Goal: Check status: Check status

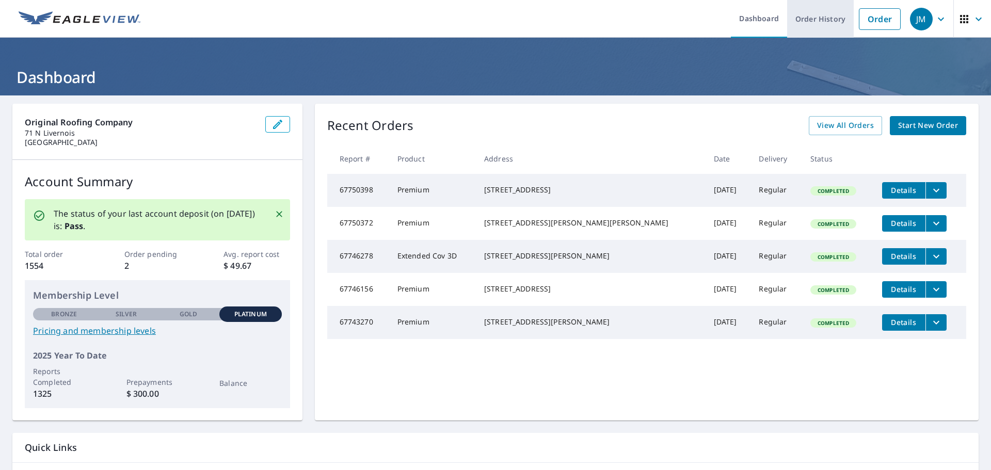
click at [787, 21] on link "Order History" at bounding box center [820, 19] width 67 height 38
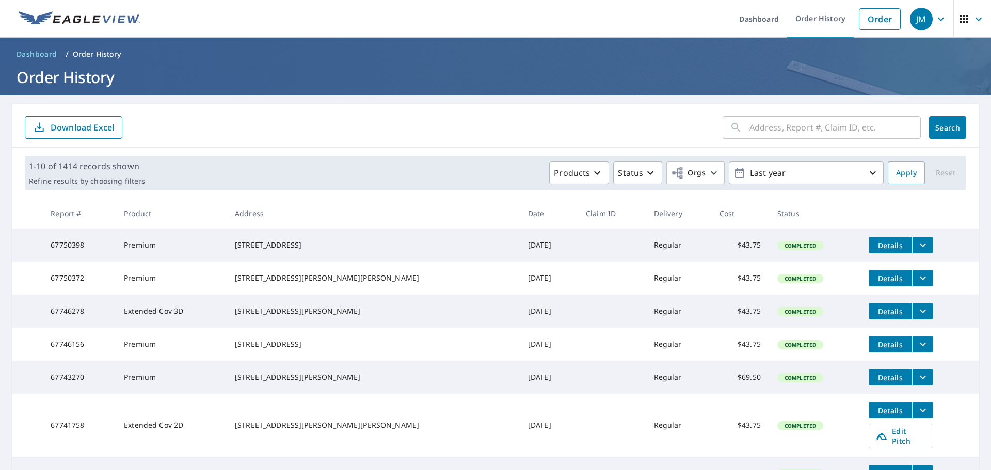
click at [803, 130] on input "text" at bounding box center [834, 127] width 171 height 29
paste input "3839 Wild Pine"
type input "3839 Wild Pine"
click at [937, 123] on span "Search" at bounding box center [947, 128] width 21 height 10
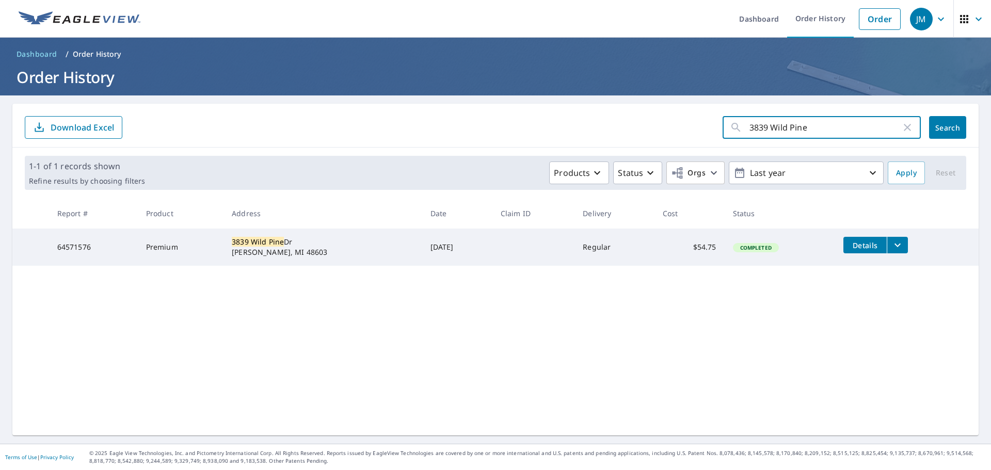
drag, startPoint x: 815, startPoint y: 128, endPoint x: 586, endPoint y: 155, distance: 230.7
click at [586, 155] on div "3839 Wild Pine ​ Search Download Excel 1-1 of 1 records shown Refine results by…" at bounding box center [495, 270] width 966 height 332
paste input "4439 Spicebush"
type input "4439 Spicebush"
click button "Search" at bounding box center [947, 127] width 37 height 23
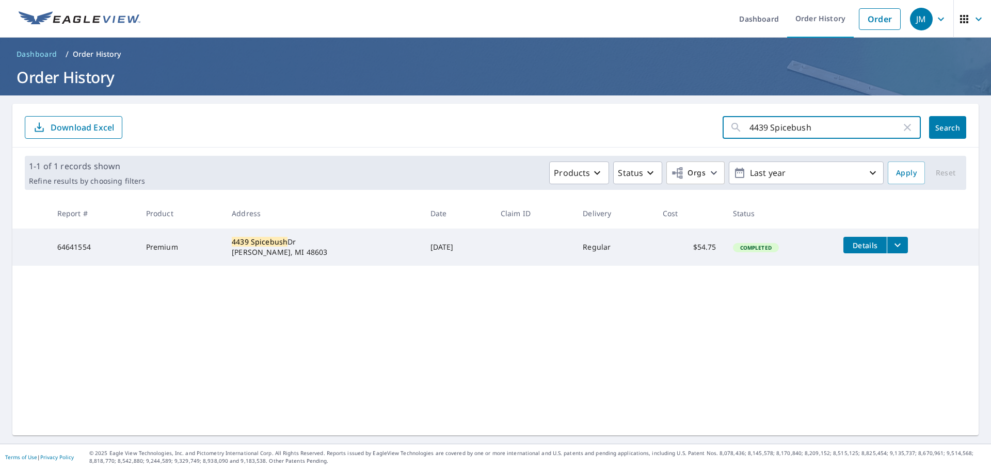
drag, startPoint x: 803, startPoint y: 132, endPoint x: 618, endPoint y: 151, distance: 186.7
click at [620, 151] on div "4439 Spicebush ​ Search Download Excel 1-1 of 1 records shown Refine results by…" at bounding box center [495, 270] width 966 height 332
paste input "6336 [GEOGRAPHIC_DATA]"
type input "6336 [GEOGRAPHIC_DATA]"
click button "Search" at bounding box center [947, 127] width 37 height 23
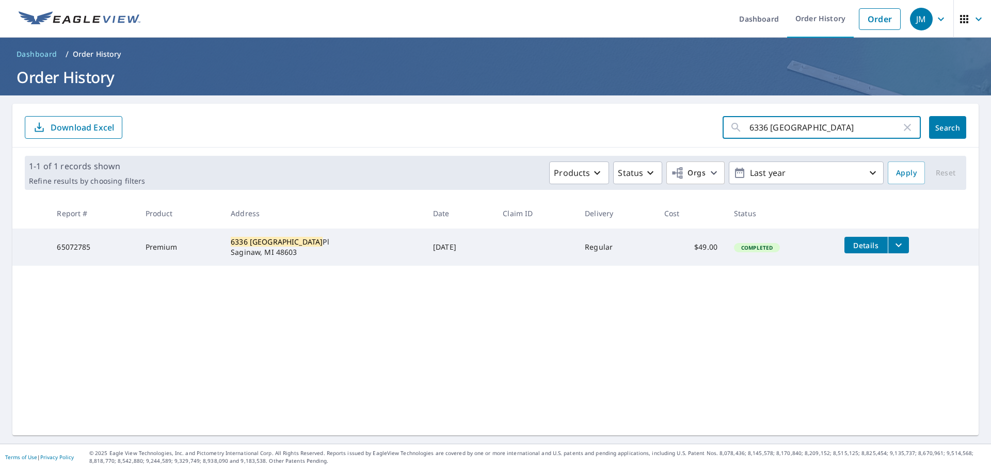
drag, startPoint x: 827, startPoint y: 128, endPoint x: 595, endPoint y: 126, distance: 231.2
click at [598, 127] on form "6336 Rockingham ​ Search Download Excel" at bounding box center [495, 127] width 941 height 23
paste input "5981 Blueste"
type input "5981 Bluestem"
click button "Search" at bounding box center [947, 127] width 37 height 23
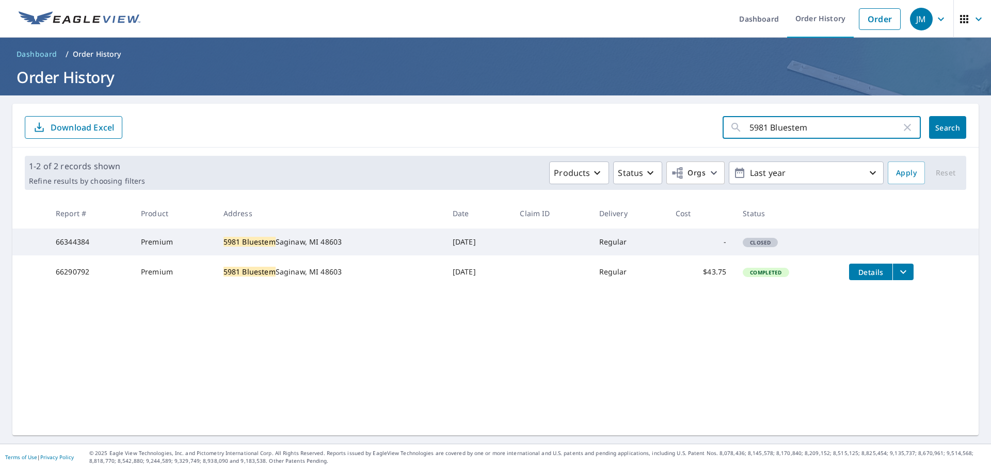
drag, startPoint x: 811, startPoint y: 125, endPoint x: 543, endPoint y: 164, distance: 270.7
click at [543, 164] on div "5981 Bluestem ​ Search Download Excel 1-2 of 2 records shown Refine results by …" at bounding box center [495, 270] width 966 height 332
paste input "642 S Lakecress"
type input "[STREET_ADDRESS]"
click button "Search" at bounding box center [947, 127] width 37 height 23
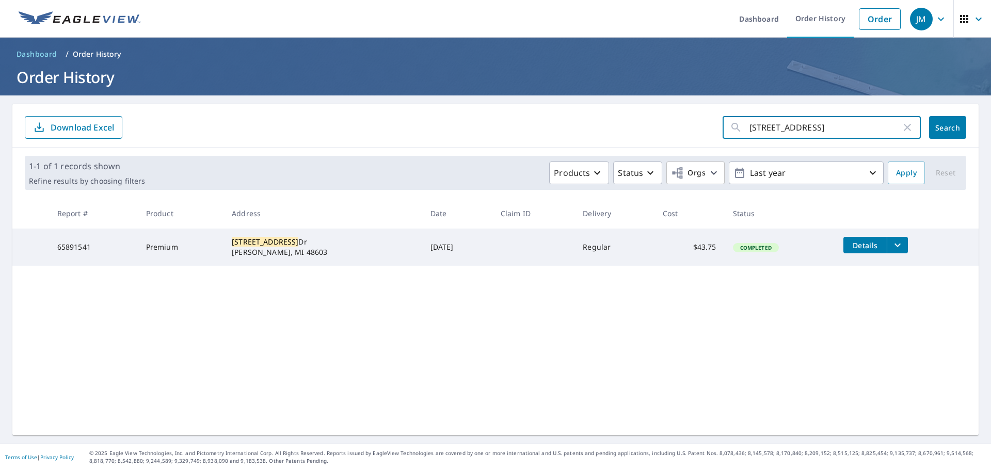
drag, startPoint x: 819, startPoint y: 127, endPoint x: 644, endPoint y: 150, distance: 176.5
click at [644, 150] on div "5642 S Lakecress ​ Search Download Excel 1-1 of 1 records shown Refine results …" at bounding box center [495, 270] width 966 height 332
paste input "6976 Cornerstone"
type input "6976 Cornerstone"
click button "Search" at bounding box center [947, 127] width 37 height 23
